Goal: Task Accomplishment & Management: Use online tool/utility

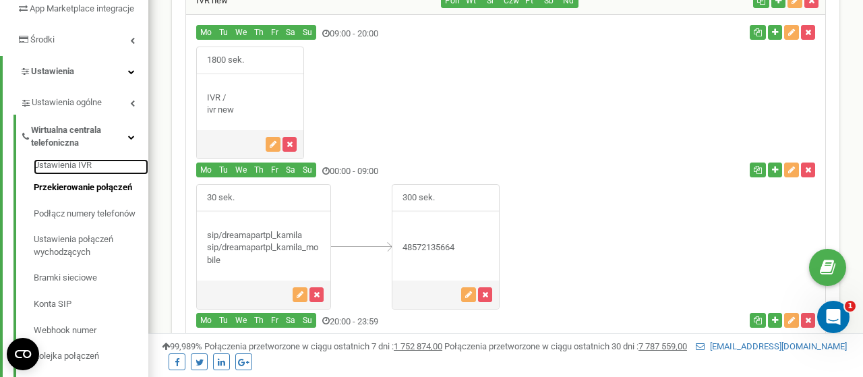
click at [53, 175] on link "Ustawienia IVR" at bounding box center [91, 167] width 115 height 16
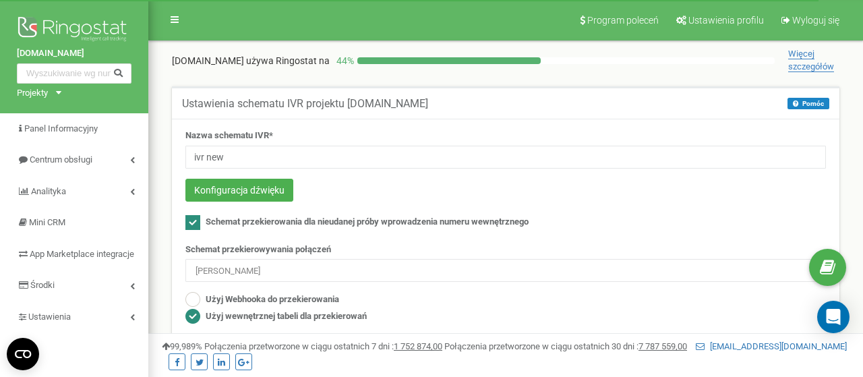
scroll to position [140, 0]
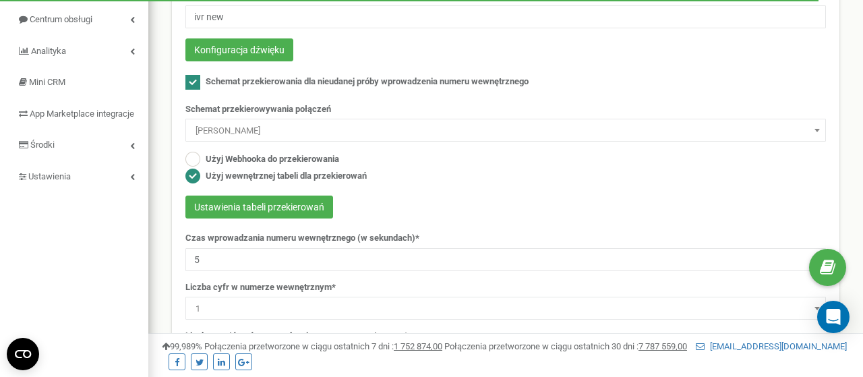
click at [294, 205] on button "Ustawienia tabeli przekierowań" at bounding box center [259, 207] width 148 height 23
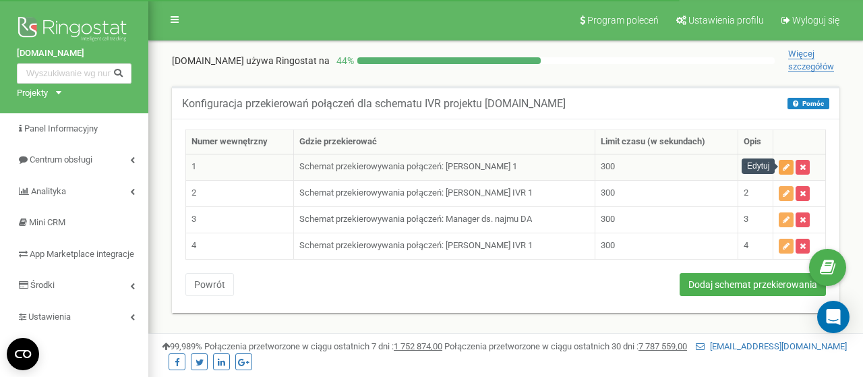
click at [788, 167] on icon "button" at bounding box center [786, 167] width 7 height 8
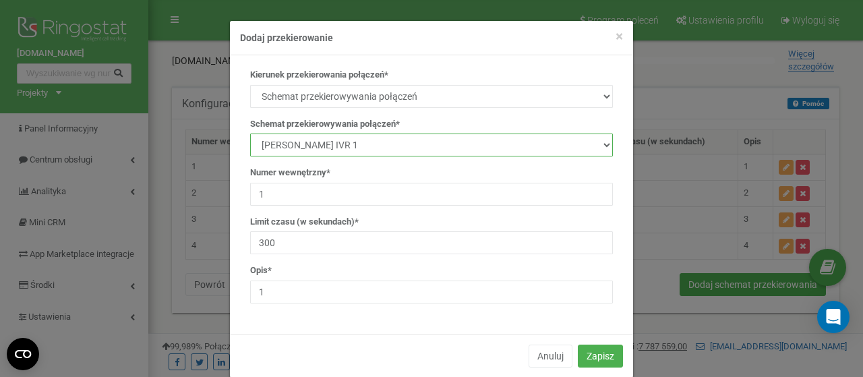
select select "140450"
click option "Kamila Rzeszut" at bounding box center [0, 0] width 0 height 0
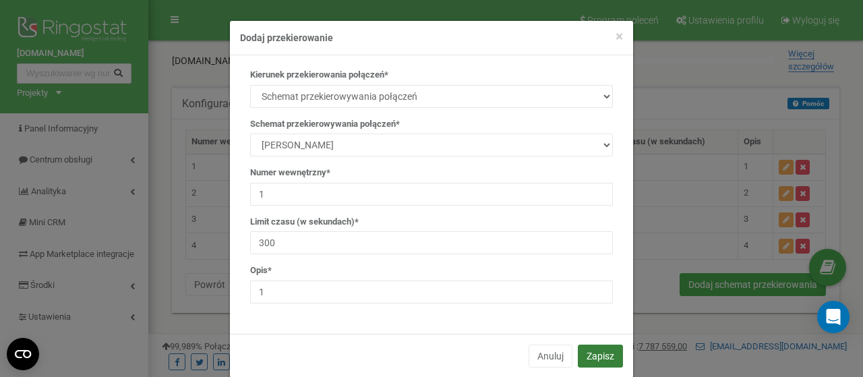
click at [597, 351] on button "Zapisz" at bounding box center [600, 356] width 45 height 23
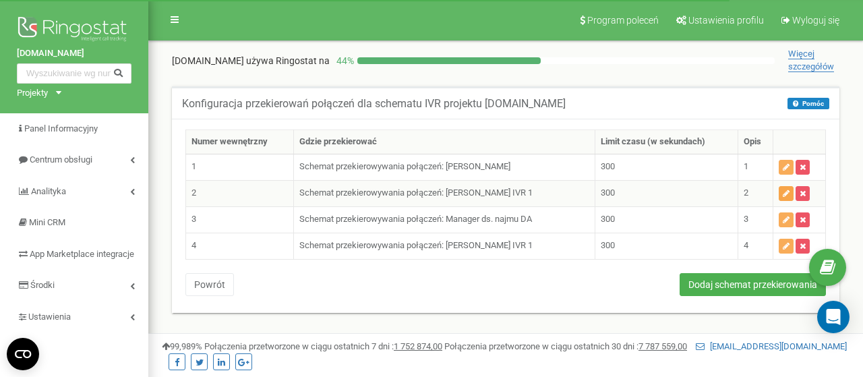
click at [786, 192] on icon "button" at bounding box center [786, 193] width 7 height 8
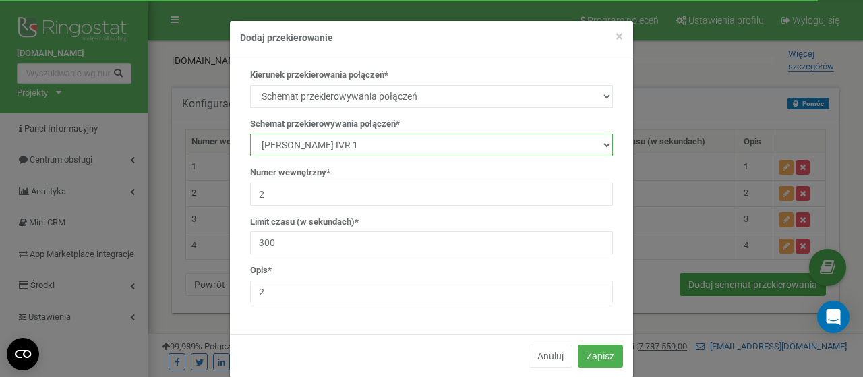
click at [250, 134] on select "manager Main IVR new Kamila Rzeszut Patrycja Juroszek Szymon Górnik Manager ds.…" at bounding box center [431, 145] width 363 height 23
select select "140450"
click option "Kamila Rzeszut" at bounding box center [0, 0] width 0 height 0
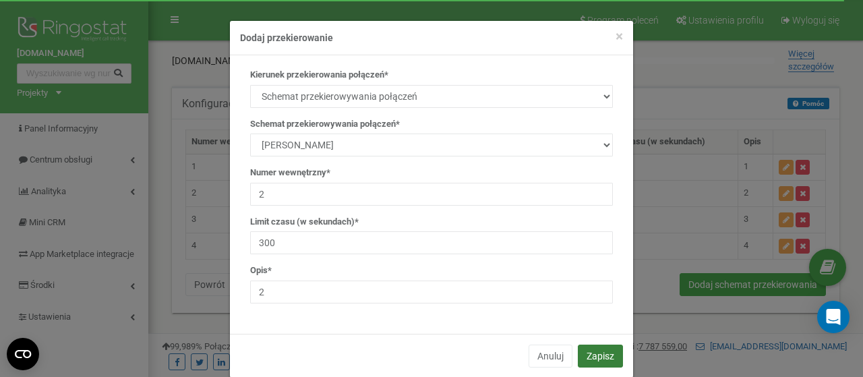
click at [604, 355] on button "Zapisz" at bounding box center [600, 356] width 45 height 23
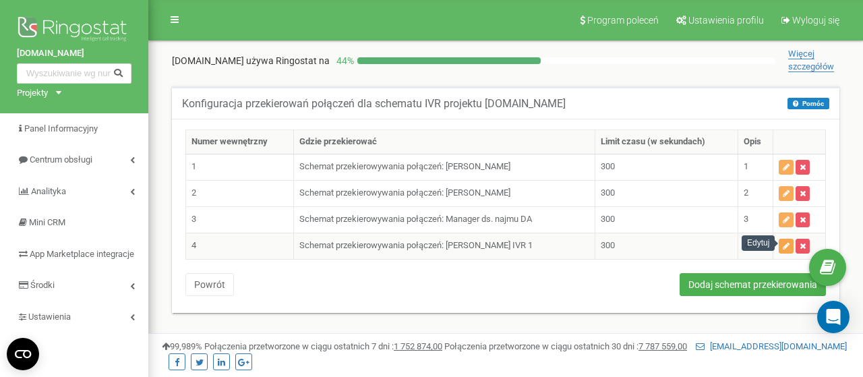
click at [784, 243] on icon "button" at bounding box center [786, 246] width 7 height 8
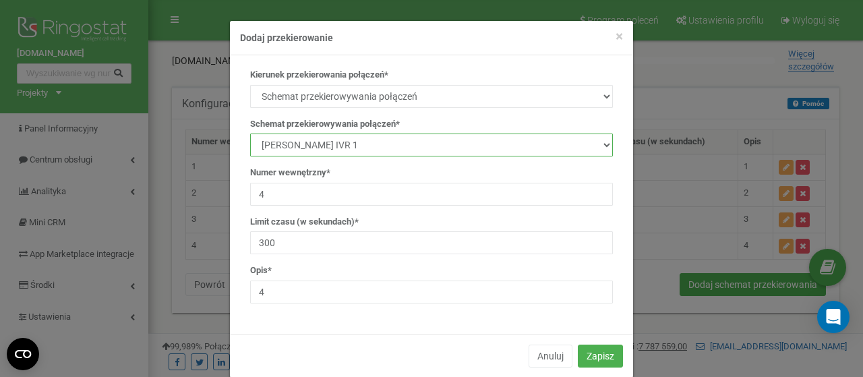
click at [250, 134] on select "manager Main IVR new [PERSON_NAME] [PERSON_NAME] [PERSON_NAME] Manager ds. najm…" at bounding box center [431, 145] width 363 height 23
select select "140450"
click option "[PERSON_NAME]" at bounding box center [0, 0] width 0 height 0
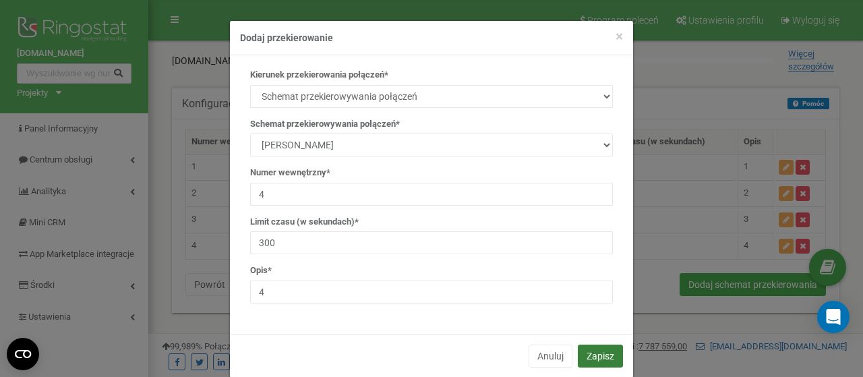
click at [589, 349] on button "Zapisz" at bounding box center [600, 356] width 45 height 23
